Goal: Use online tool/utility: Utilize a website feature to perform a specific function

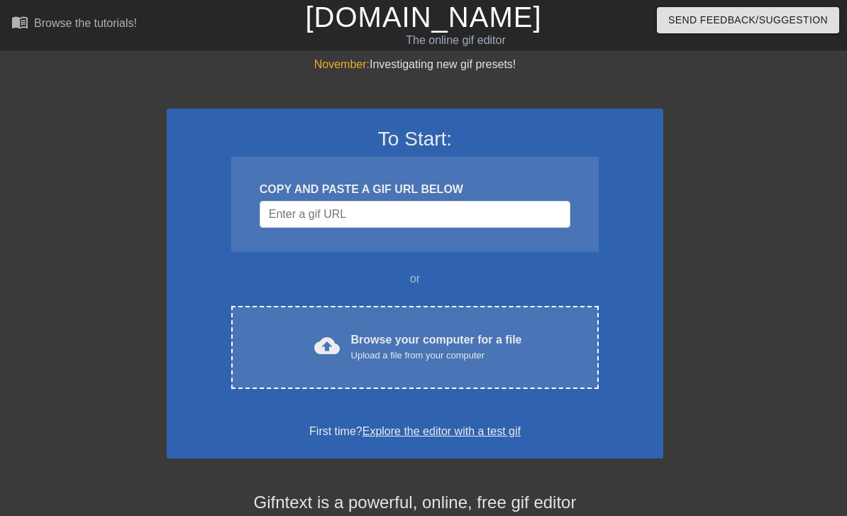
click at [431, 329] on div "cloud_upload Browse your computer for a file Upload a file from your computer C…" at bounding box center [415, 347] width 368 height 83
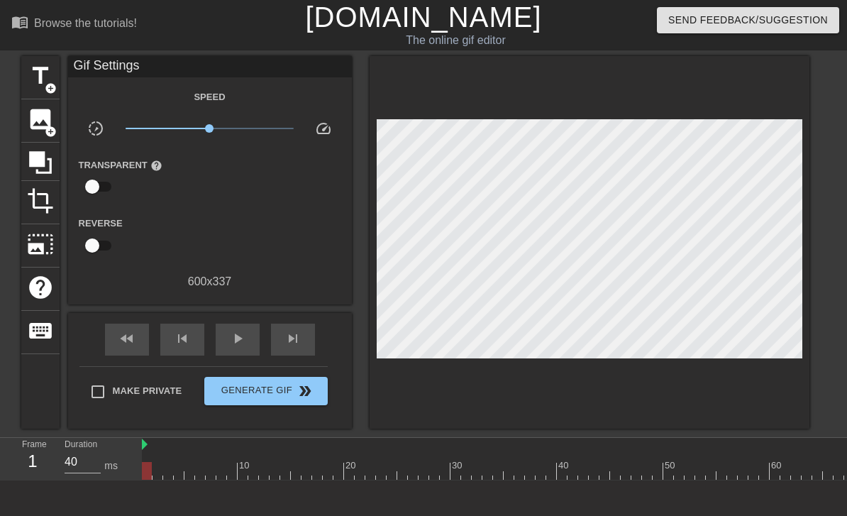
click at [43, 119] on span "image" at bounding box center [40, 119] width 27 height 27
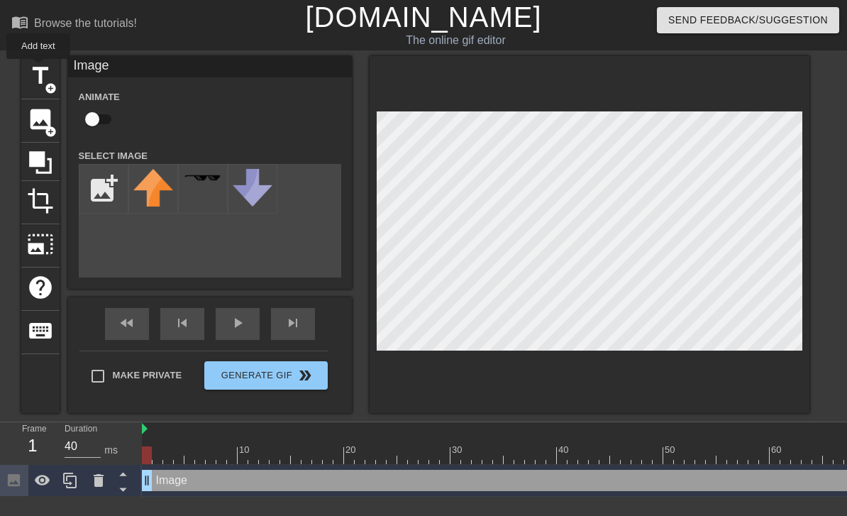
click at [39, 69] on span "title" at bounding box center [40, 75] width 27 height 27
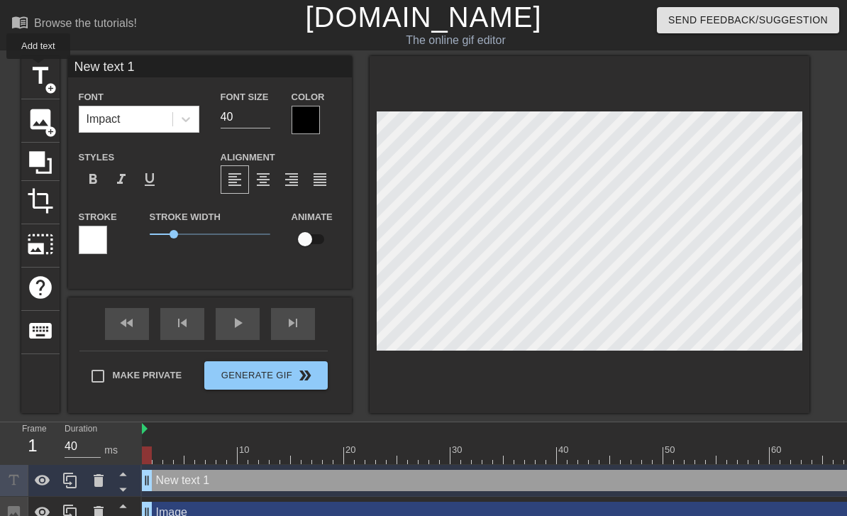
click at [38, 109] on span "image" at bounding box center [40, 119] width 27 height 27
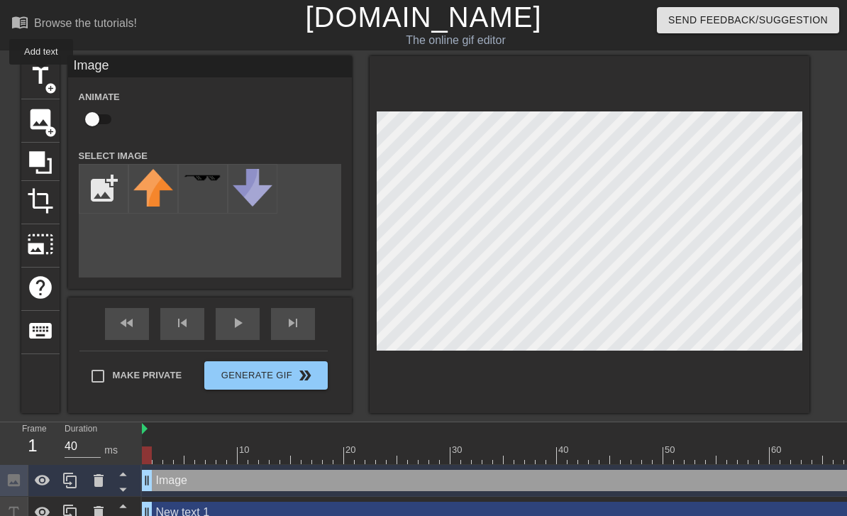
click at [42, 74] on span "title" at bounding box center [40, 75] width 27 height 27
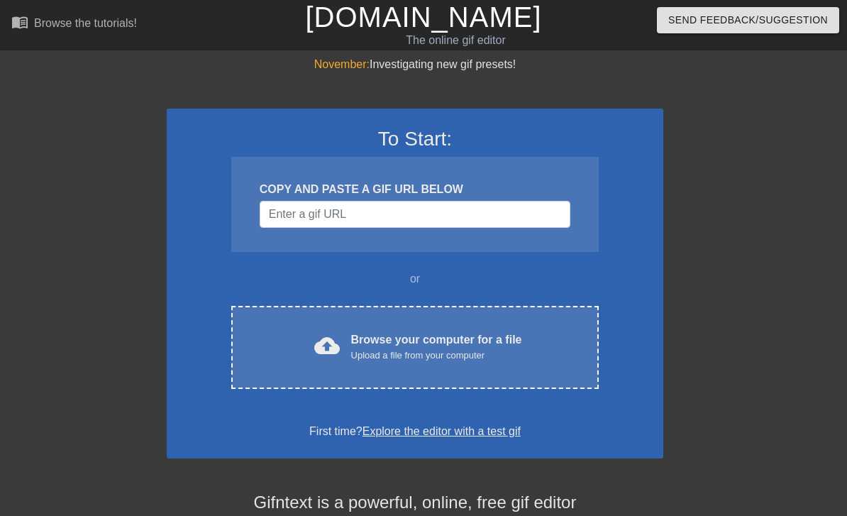
click at [520, 346] on div "Browse your computer for a file Upload a file from your computer" at bounding box center [436, 346] width 171 height 31
click at [410, 330] on div "cloud_upload Browse your computer for a file Upload a file from your computer C…" at bounding box center [415, 347] width 368 height 83
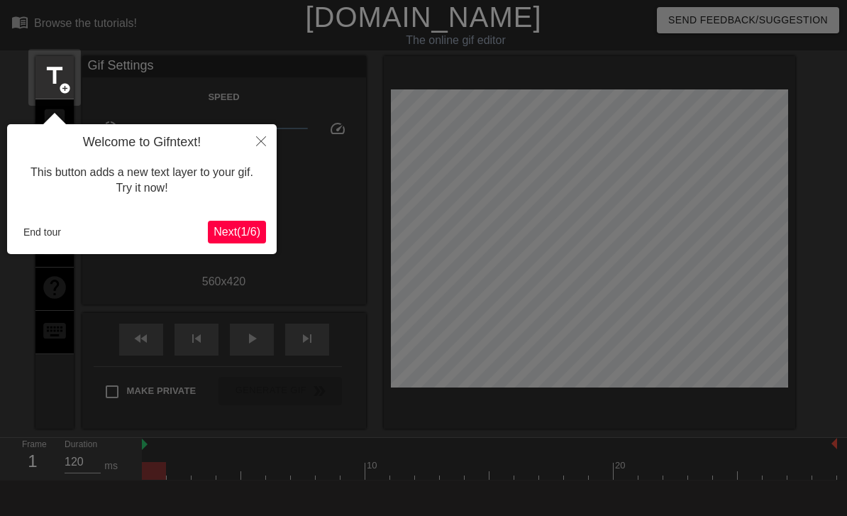
scroll to position [35, 0]
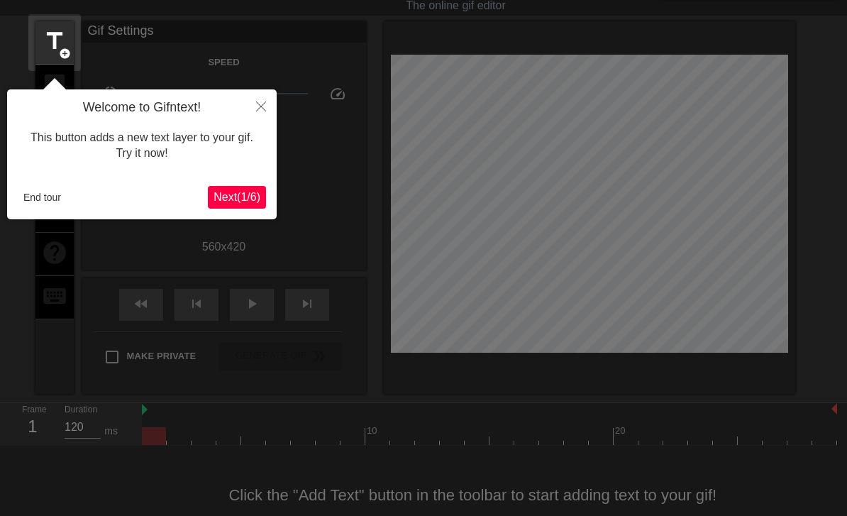
click at [43, 198] on button "End tour" at bounding box center [42, 197] width 49 height 21
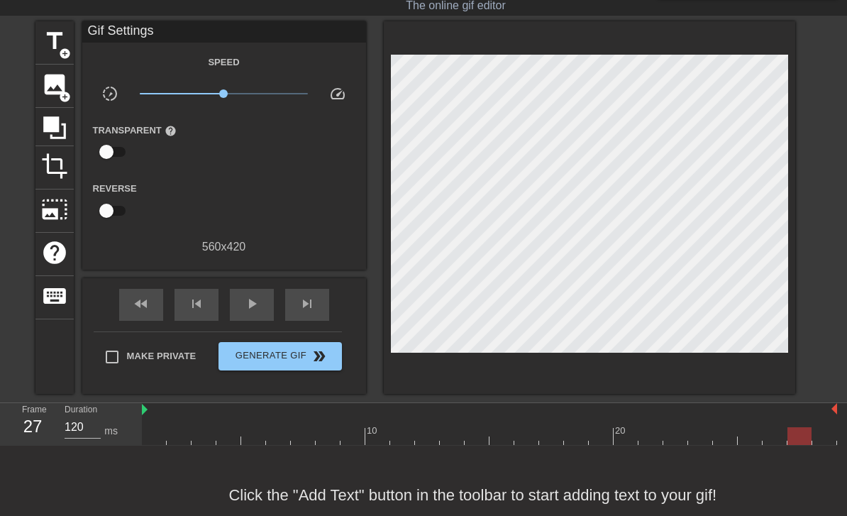
type input "130"
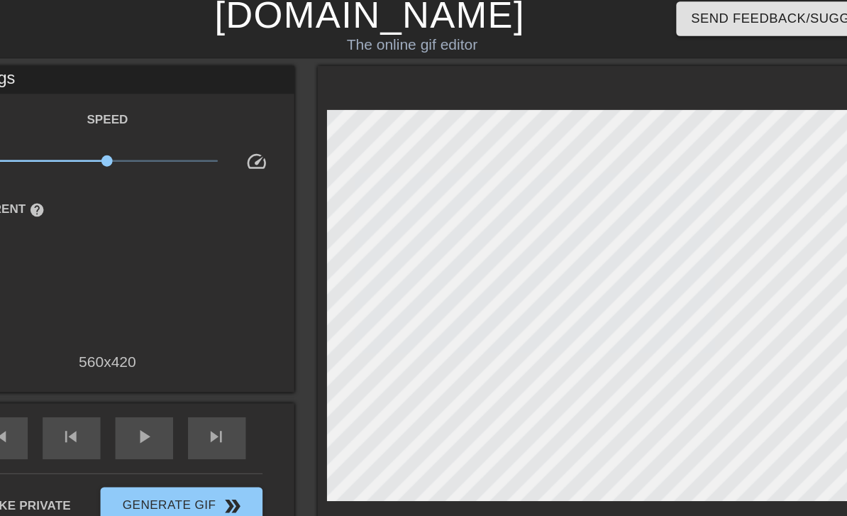
scroll to position [6, 0]
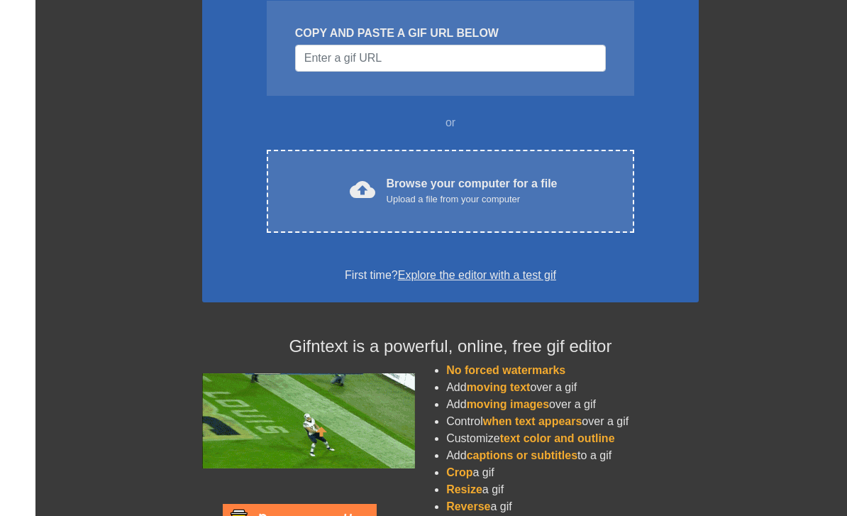
scroll to position [194, 0]
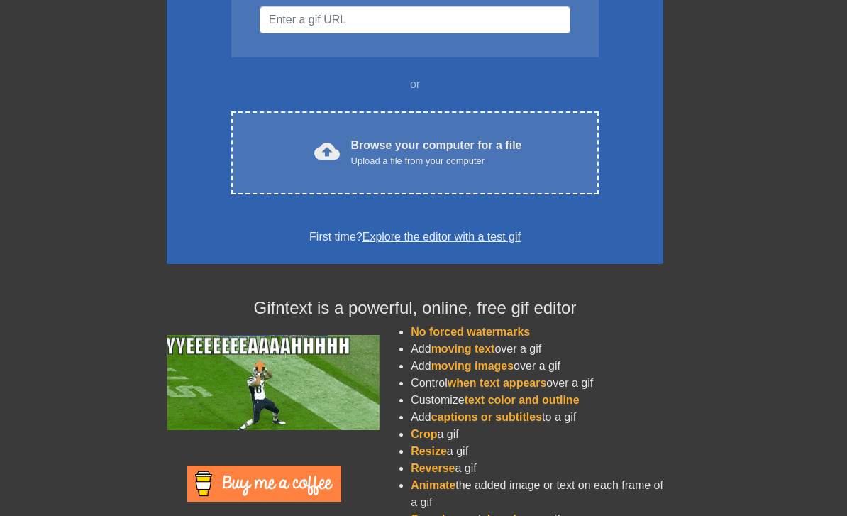
click at [375, 134] on div "cloud_upload Browse your computer for a file Upload a file from your computer C…" at bounding box center [415, 152] width 368 height 83
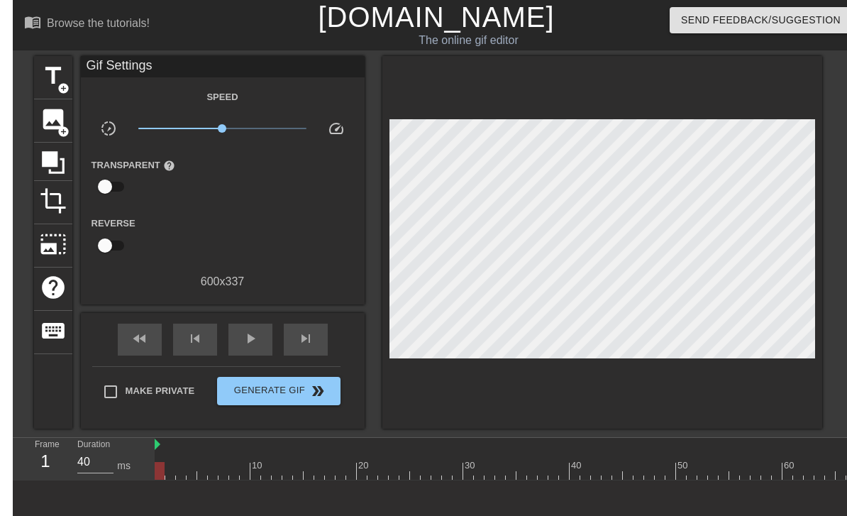
scroll to position [0, 11]
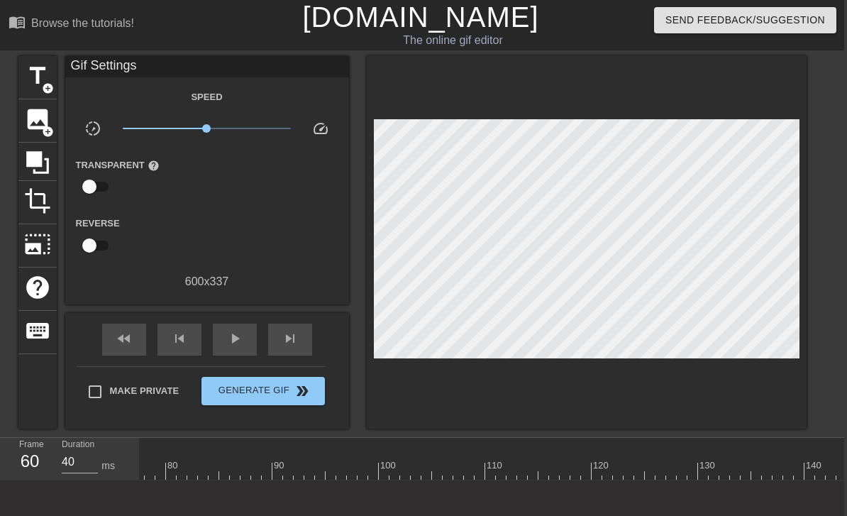
scroll to position [12, 820]
click at [674, 459] on div at bounding box center [673, 465] width 3 height 14
click at [681, 469] on div at bounding box center [145, 471] width 3182 height 18
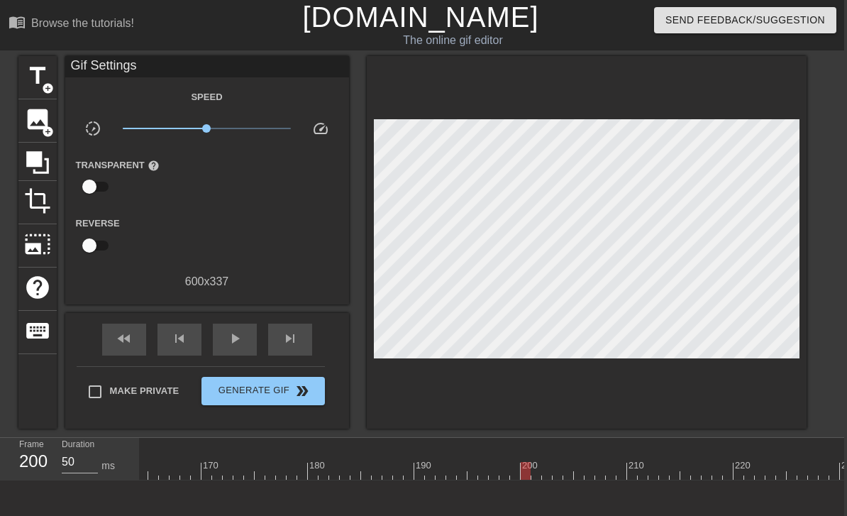
click at [683, 470] on div at bounding box center [49, 471] width 3182 height 18
click at [681, 463] on div at bounding box center [67, 471] width 3182 height 18
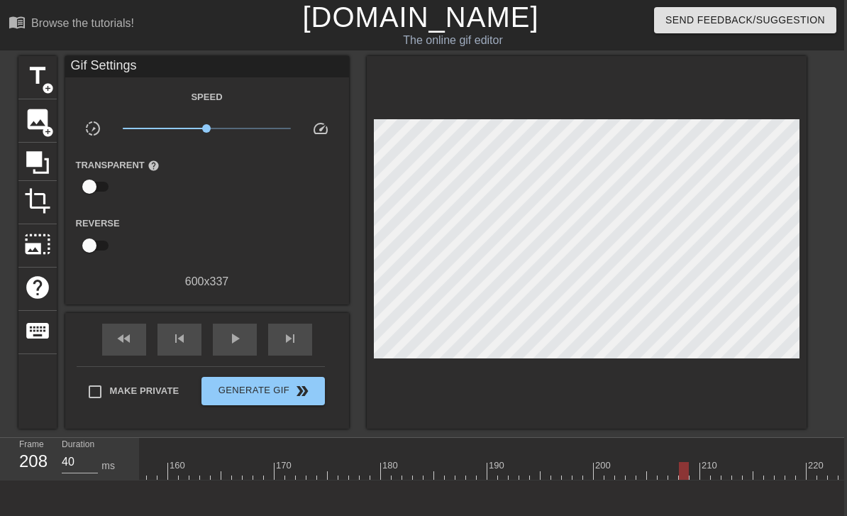
click at [678, 462] on div at bounding box center [67, 471] width 3182 height 18
click at [676, 463] on div at bounding box center [673, 471] width 10 height 18
click at [677, 466] on div at bounding box center [673, 471] width 10 height 18
click at [681, 464] on div at bounding box center [67, 471] width 3182 height 18
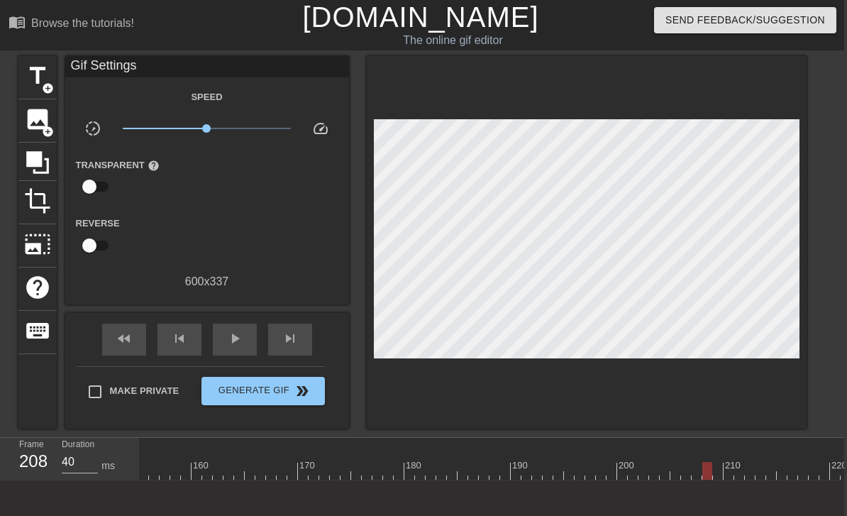
click at [684, 460] on div at bounding box center [684, 465] width 3 height 14
click at [712, 463] on div at bounding box center [97, 471] width 3182 height 18
click at [705, 463] on div at bounding box center [97, 471] width 3182 height 18
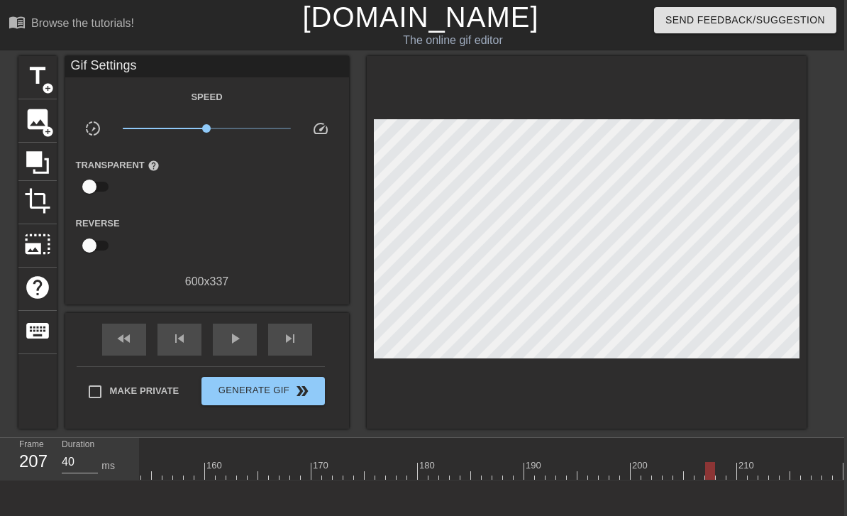
click at [728, 460] on div at bounding box center [729, 465] width 3 height 14
click at [717, 460] on div at bounding box center [712, 461] width 11 height 18
click at [730, 459] on div at bounding box center [731, 465] width 3 height 14
click at [726, 455] on div at bounding box center [723, 461] width 11 height 18
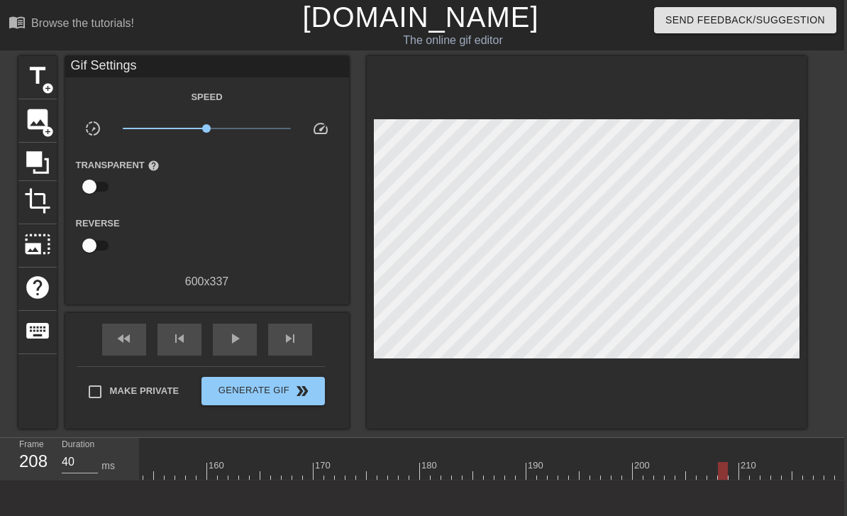
click at [712, 460] on div at bounding box center [712, 461] width 11 height 18
click at [698, 477] on div at bounding box center [106, 471] width 3182 height 18
click at [685, 470] on div at bounding box center [106, 471] width 3182 height 18
click at [676, 471] on div at bounding box center [680, 471] width 10 height 18
click at [707, 471] on div at bounding box center [106, 471] width 3182 height 18
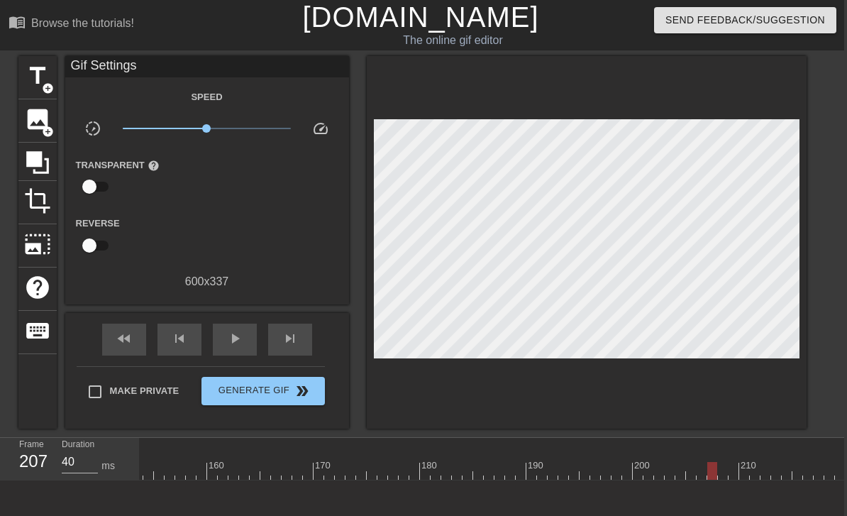
click at [676, 468] on div at bounding box center [106, 471] width 3182 height 18
click at [666, 462] on div at bounding box center [106, 471] width 3182 height 18
click at [741, 479] on div at bounding box center [106, 471] width 3182 height 18
click at [729, 466] on div at bounding box center [106, 471] width 3182 height 18
click at [709, 469] on div at bounding box center [106, 471] width 3182 height 18
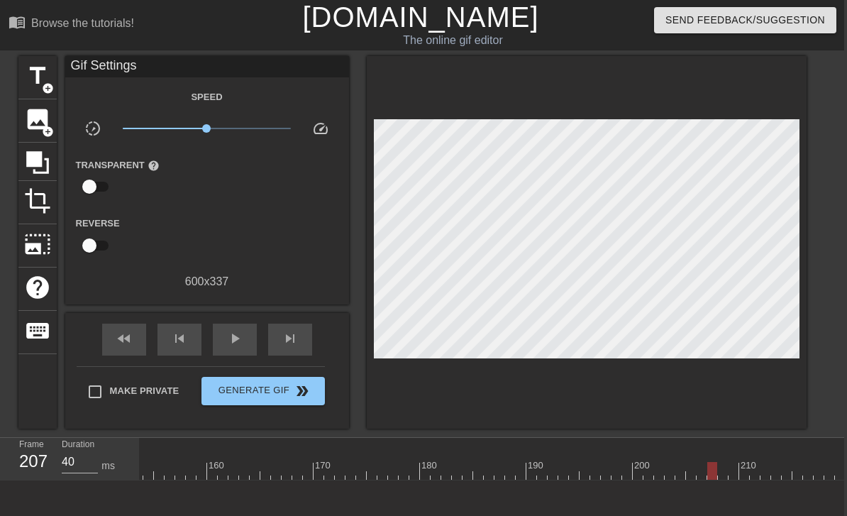
click at [690, 457] on div at bounding box center [691, 461] width 11 height 18
click at [676, 466] on div at bounding box center [106, 471] width 3182 height 18
click at [667, 460] on div at bounding box center [667, 465] width 3 height 14
click at [648, 475] on div at bounding box center [106, 471] width 3182 height 18
click at [650, 434] on div "menu_book Browse the tutorials! Gifntext.com The online gif editor Send Feedbac…" at bounding box center [420, 289] width 847 height 579
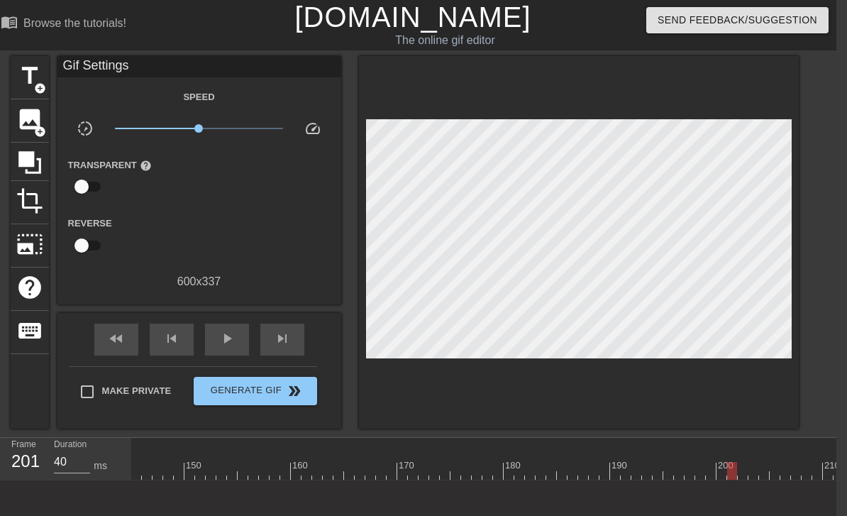
scroll to position [9, 1535]
click at [698, 477] on div at bounding box center [188, 471] width 3182 height 18
click at [710, 480] on div "10 20 30 40 50 60 70 80 90 100 110 120 130 140 150 160" at bounding box center [188, 459] width 3182 height 43
click at [690, 469] on div at bounding box center [188, 471] width 3182 height 18
click at [675, 471] on div at bounding box center [188, 471] width 3182 height 18
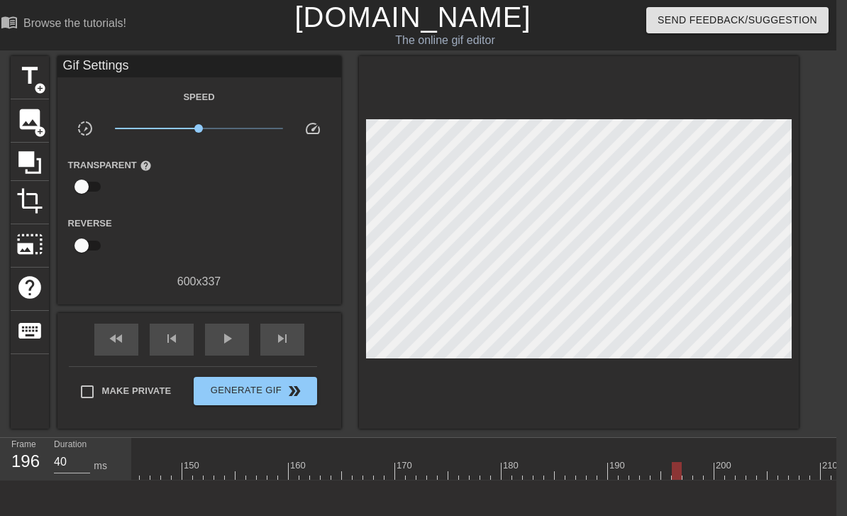
click at [663, 480] on div "10 20 30 40 50 60 70 80 90 100 110 120 130 140 150 160" at bounding box center [188, 459] width 3182 height 43
click at [666, 469] on div at bounding box center [188, 471] width 3182 height 18
click at [665, 469] on div at bounding box center [666, 471] width 10 height 18
click at [658, 462] on div at bounding box center [188, 471] width 3182 height 18
click at [643, 455] on div at bounding box center [645, 461] width 11 height 18
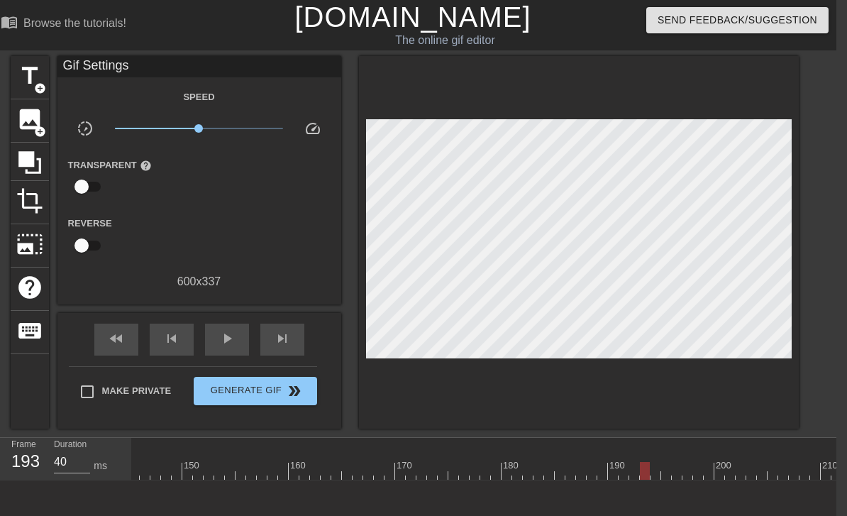
click at [620, 443] on div at bounding box center [188, 445] width 3182 height 14
click at [626, 463] on div at bounding box center [188, 471] width 3182 height 18
click at [754, 474] on div at bounding box center [359, 471] width 3182 height 18
click at [714, 478] on div at bounding box center [359, 471] width 3182 height 18
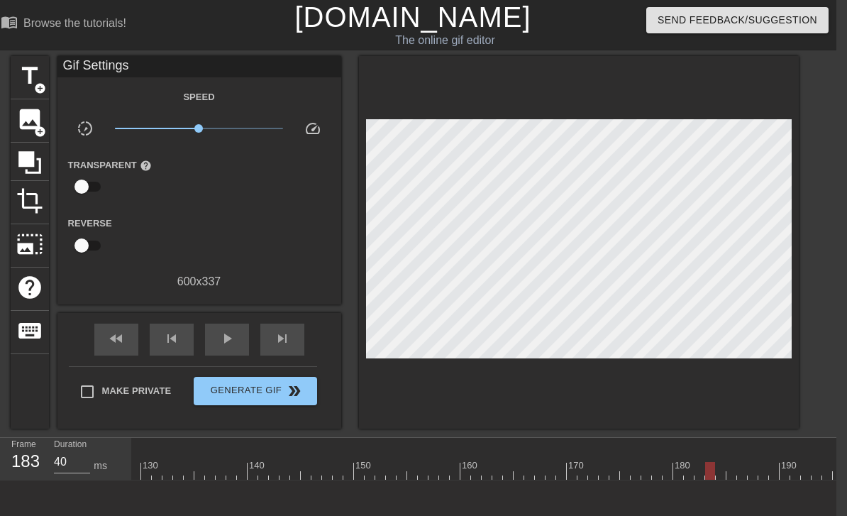
click at [675, 456] on div "180" at bounding box center [678, 461] width 11 height 18
click at [656, 455] on div at bounding box center [657, 461] width 11 height 18
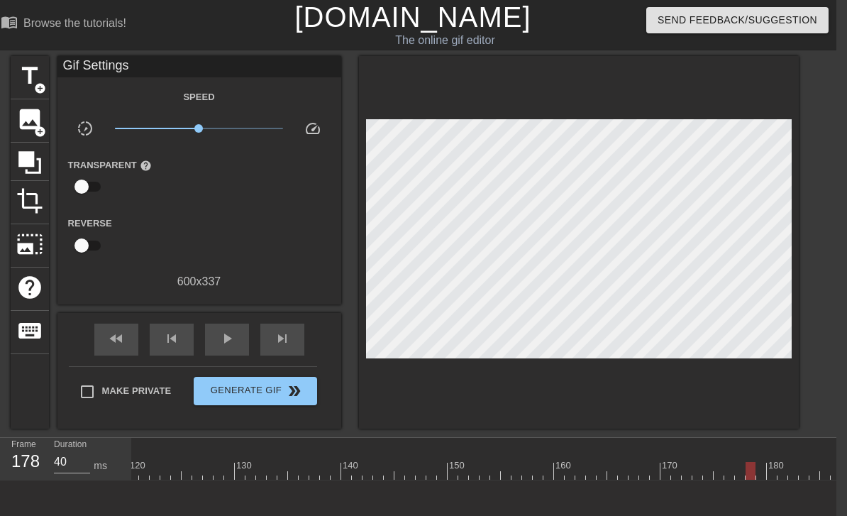
click at [714, 475] on div at bounding box center [453, 471] width 3182 height 18
click at [695, 476] on div at bounding box center [453, 471] width 3182 height 18
click at [700, 446] on div at bounding box center [453, 445] width 3182 height 14
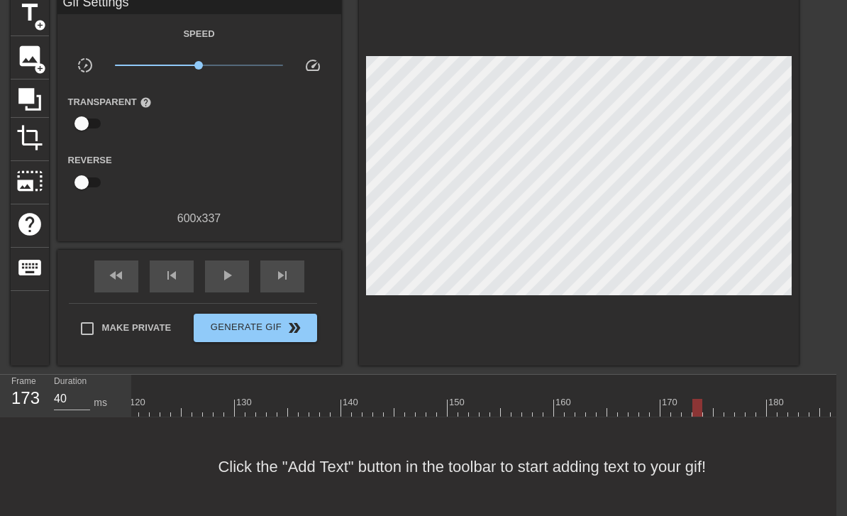
click at [672, 402] on div at bounding box center [453, 408] width 3182 height 18
click at [641, 413] on div at bounding box center [453, 408] width 3182 height 18
click at [629, 411] on div at bounding box center [453, 408] width 3182 height 18
click at [659, 416] on div at bounding box center [518, 408] width 3182 height 18
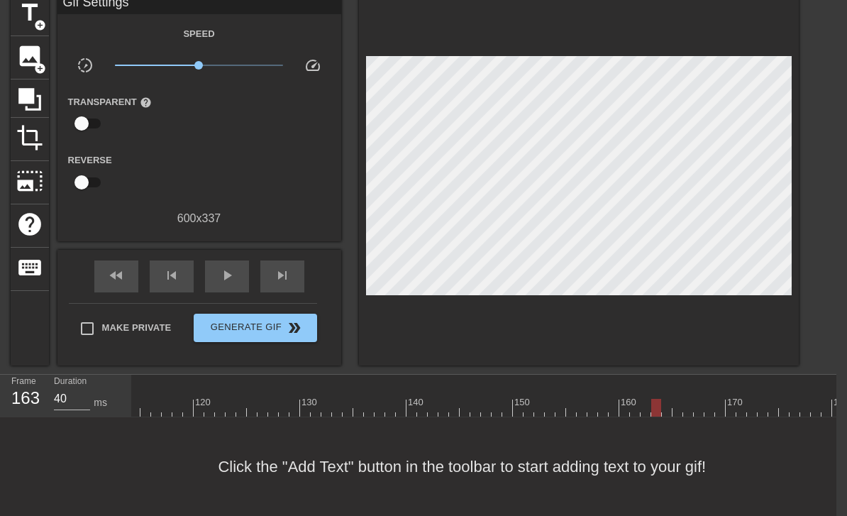
click at [614, 387] on div at bounding box center [518, 382] width 3182 height 14
click at [702, 419] on div "Click the "Add Text" button in the toolbar to start adding text to your gif!" at bounding box center [412, 466] width 847 height 99
click at [709, 428] on div "Click the "Add Text" button in the toolbar to start adding text to your gif!" at bounding box center [412, 466] width 847 height 99
click at [724, 422] on div "Click the "Add Text" button in the toolbar to start adding text to your gif!" at bounding box center [412, 466] width 847 height 99
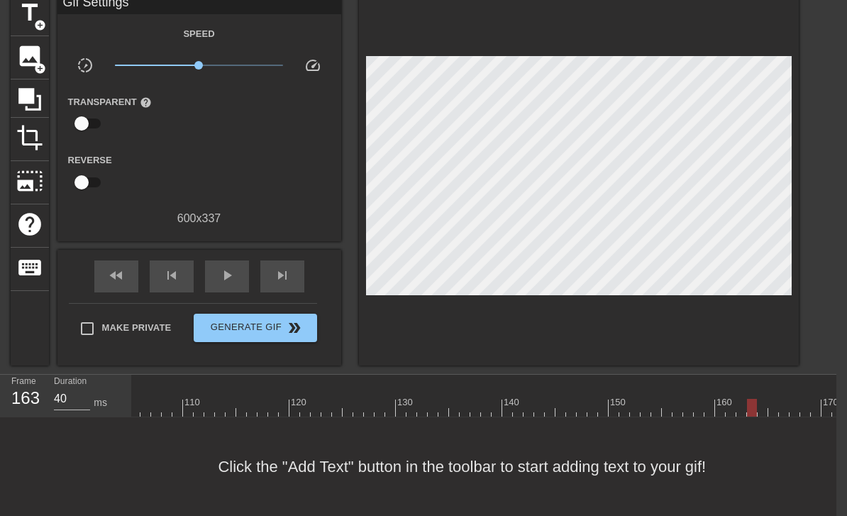
click at [721, 411] on div at bounding box center [614, 408] width 3182 height 18
click at [711, 401] on div at bounding box center [614, 408] width 3182 height 18
click at [664, 414] on div at bounding box center [614, 408] width 3182 height 18
click at [656, 399] on div at bounding box center [614, 408] width 3182 height 18
click at [648, 397] on div at bounding box center [646, 398] width 11 height 18
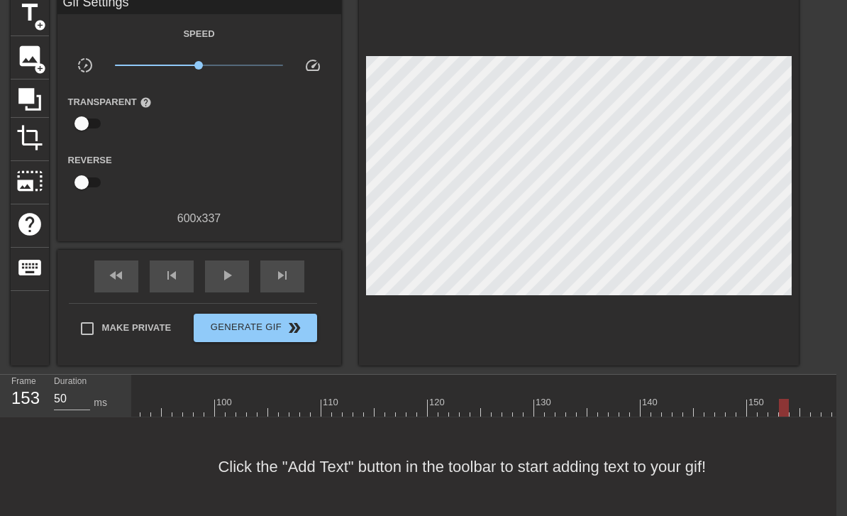
scroll to position [12, 972]
click at [748, 419] on div "Click the "Add Text" button in the toolbar to start adding text to your gif!" at bounding box center [412, 466] width 847 height 99
click at [747, 407] on div at bounding box center [750, 408] width 3182 height 18
click at [726, 407] on div at bounding box center [750, 408] width 3182 height 18
click at [719, 397] on div at bounding box center [718, 398] width 11 height 18
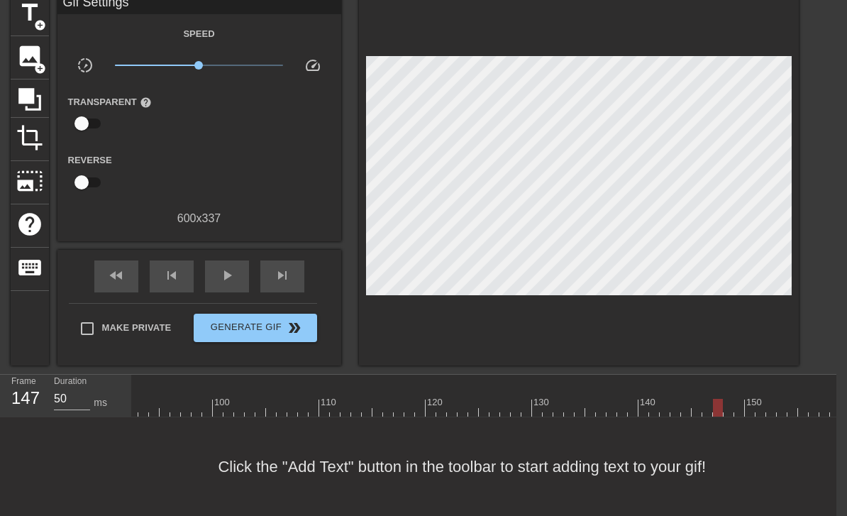
click at [692, 395] on div at bounding box center [697, 398] width 11 height 18
type input "40"
click at [683, 403] on div at bounding box center [750, 408] width 3182 height 18
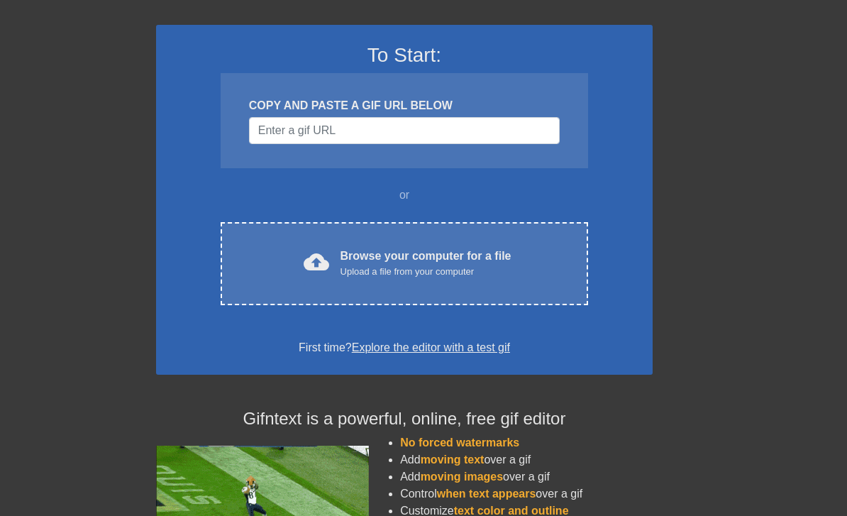
scroll to position [0, 11]
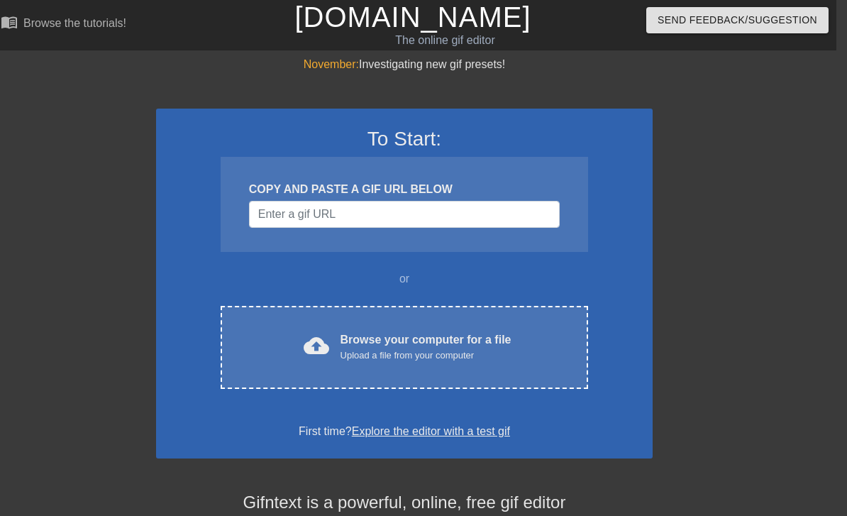
click at [443, 341] on div "Browse your computer for a file Upload a file from your computer" at bounding box center [426, 346] width 171 height 31
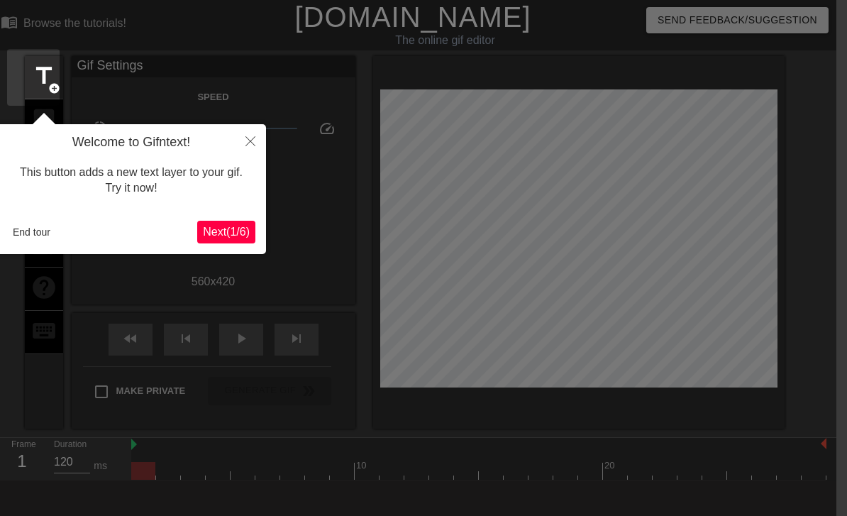
scroll to position [35, 11]
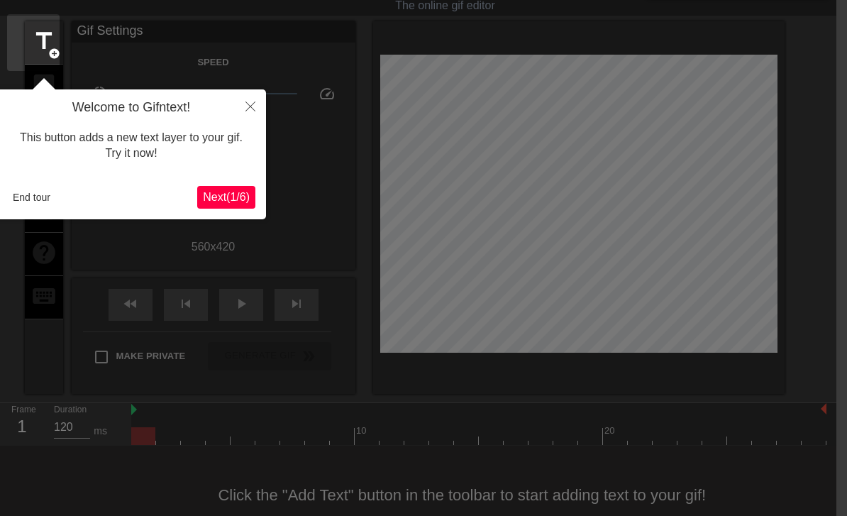
click at [45, 196] on button "End tour" at bounding box center [31, 197] width 49 height 21
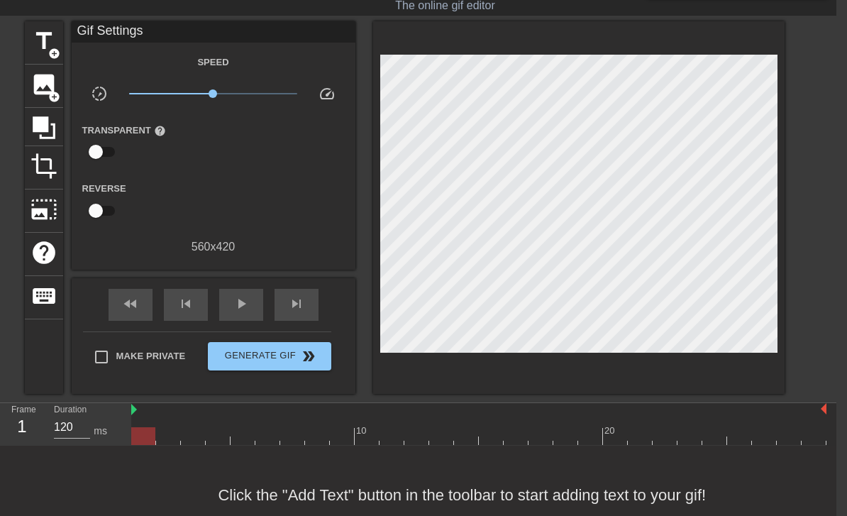
click at [792, 448] on div "Click the "Add Text" button in the toolbar to start adding text to your gif!" at bounding box center [412, 495] width 847 height 99
click at [793, 439] on div at bounding box center [478, 436] width 695 height 18
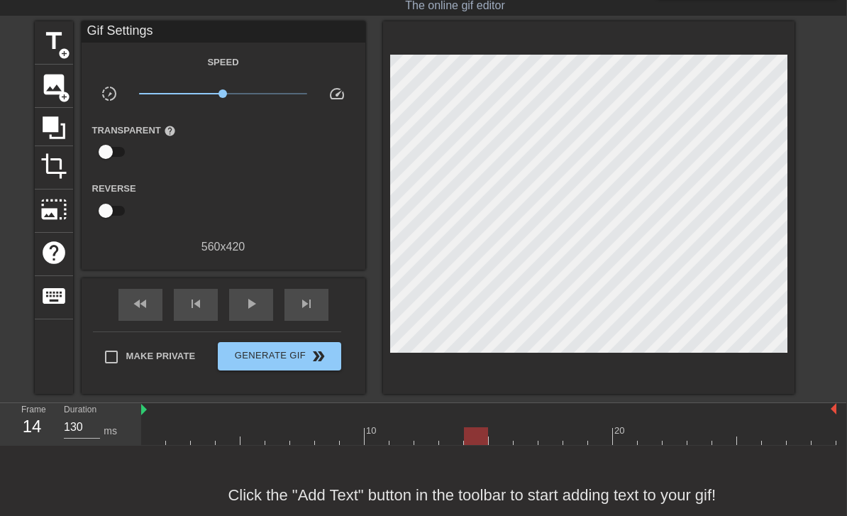
scroll to position [35, 0]
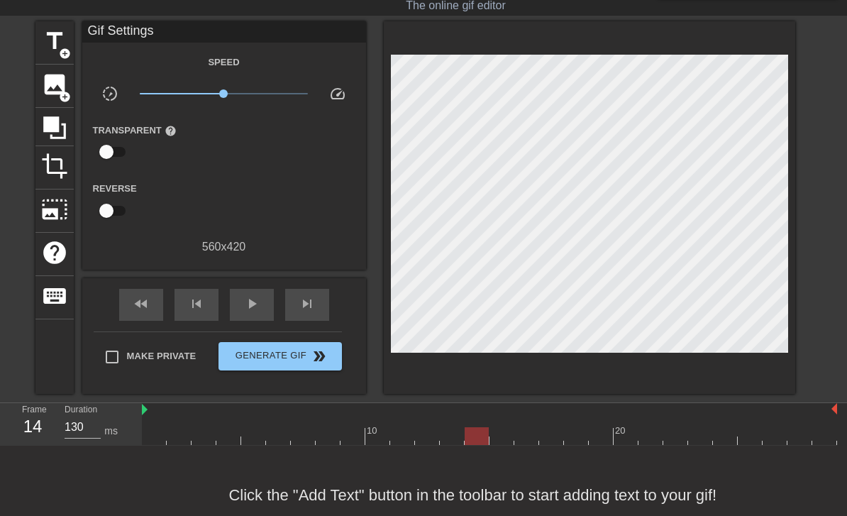
click at [767, 440] on div at bounding box center [489, 436] width 695 height 18
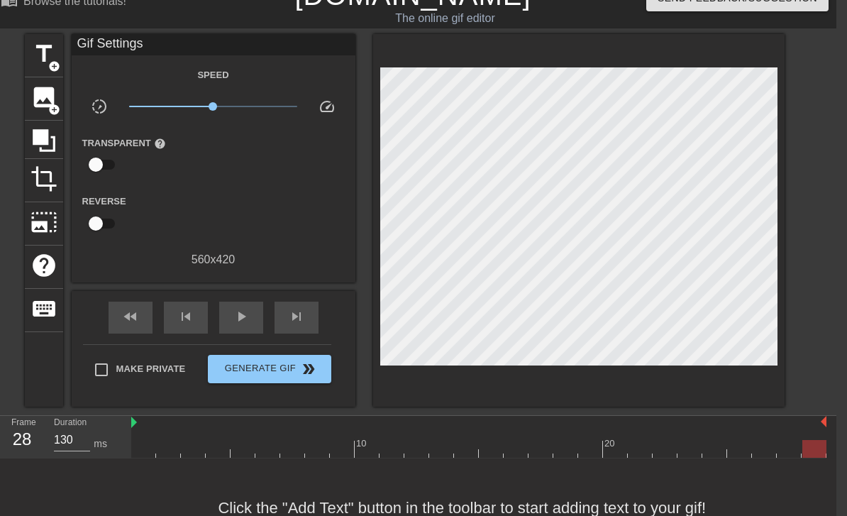
scroll to position [22, 11]
type input "120"
